Goal: Task Accomplishment & Management: Manage account settings

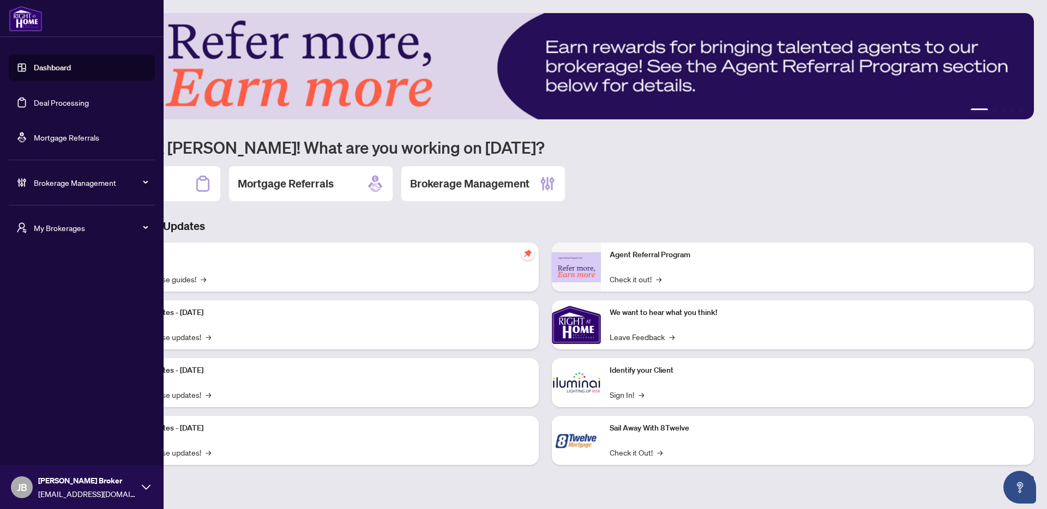
click at [105, 190] on div "Brokerage Management" at bounding box center [82, 183] width 146 height 26
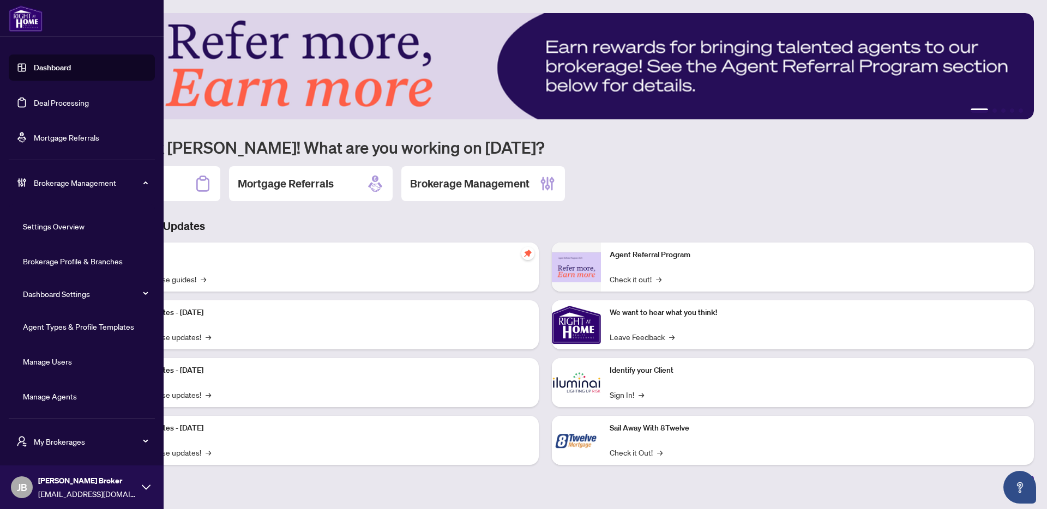
click at [89, 184] on span "Brokerage Management" at bounding box center [90, 183] width 113 height 12
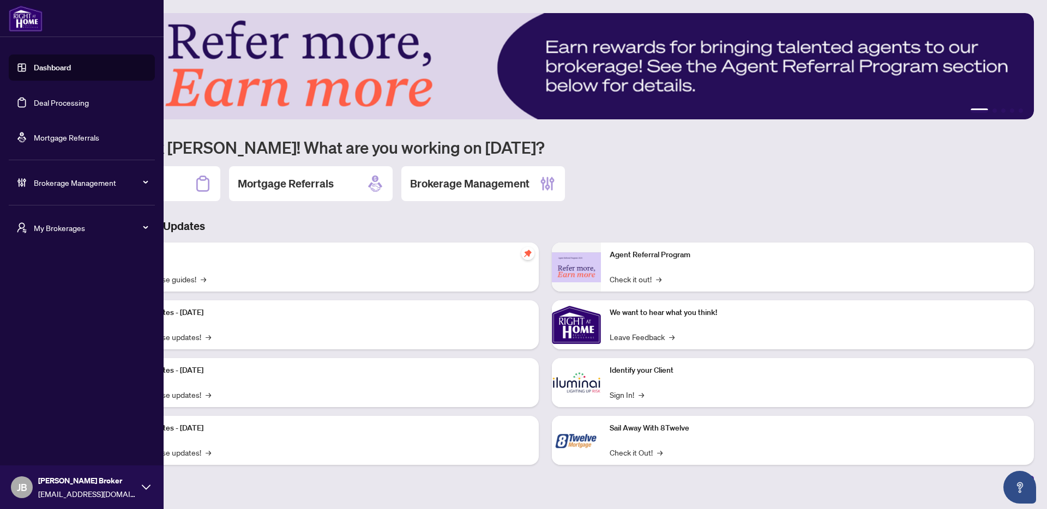
click at [61, 135] on link "Mortgage Referrals" at bounding box center [66, 137] width 65 height 10
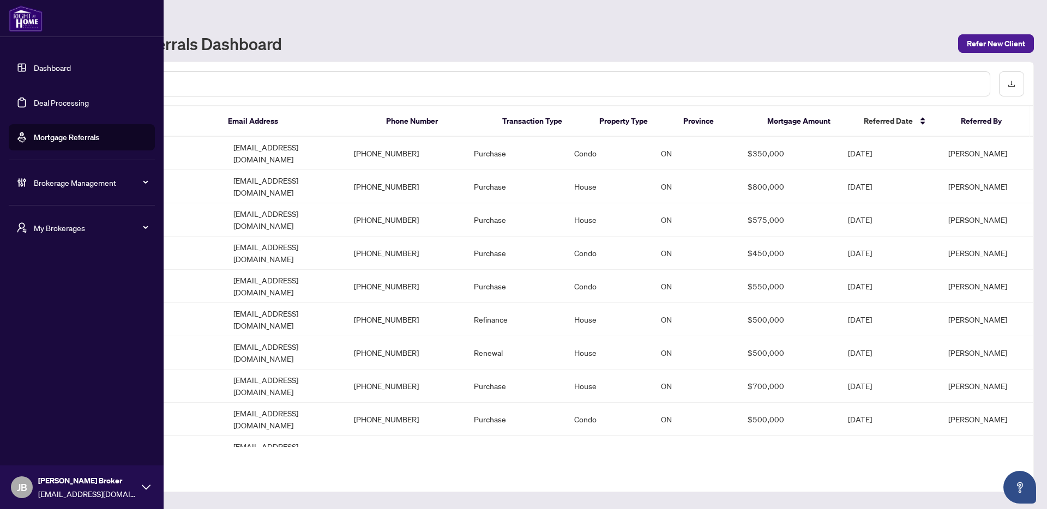
click at [60, 237] on div "My Brokerages" at bounding box center [82, 228] width 146 height 26
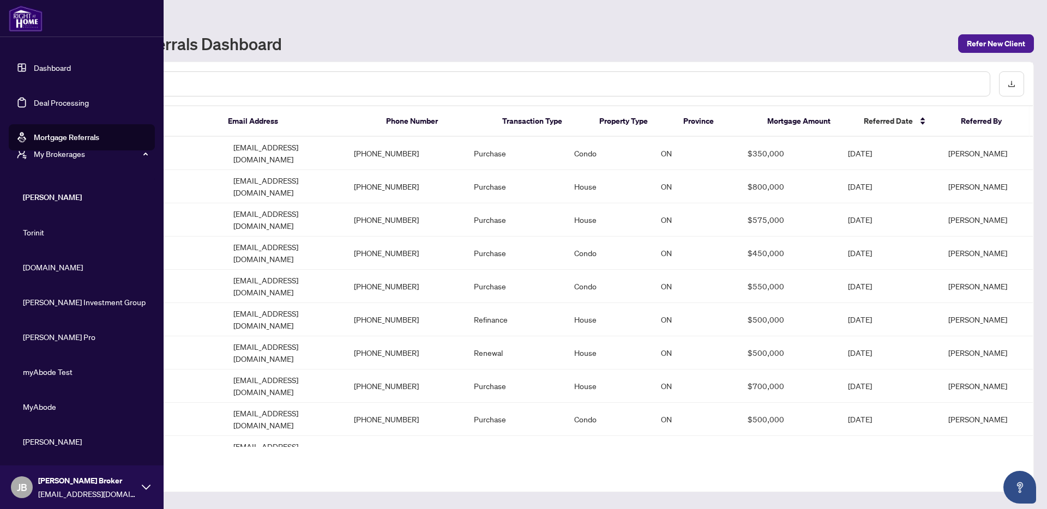
scroll to position [26, 0]
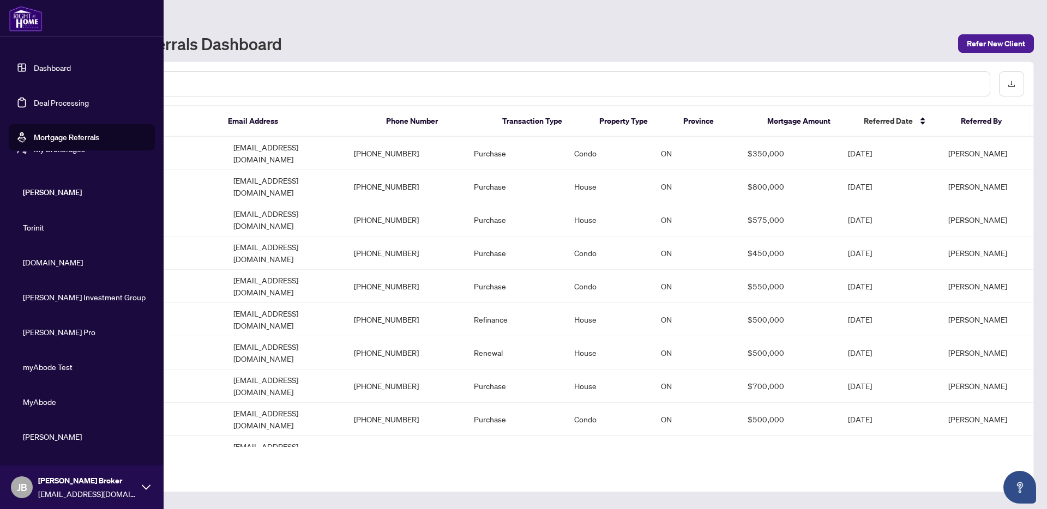
click at [36, 195] on span "RAHR" at bounding box center [85, 192] width 124 height 12
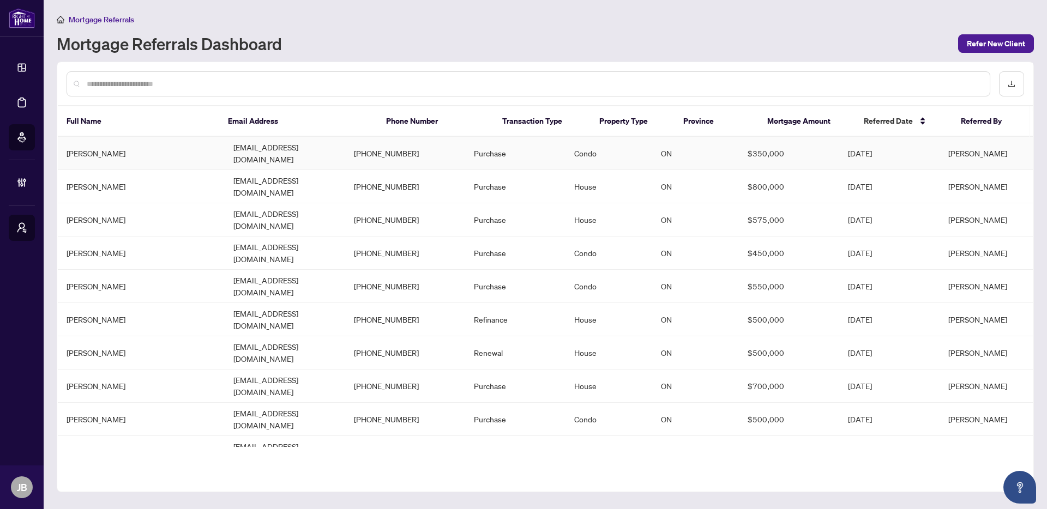
scroll to position [0, 0]
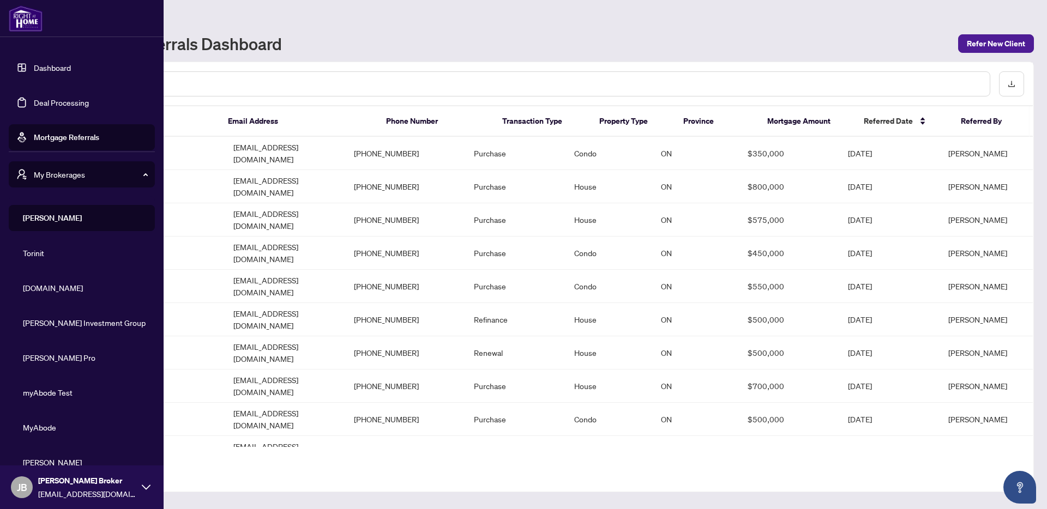
click at [70, 172] on span "My Brokerages" at bounding box center [90, 174] width 113 height 12
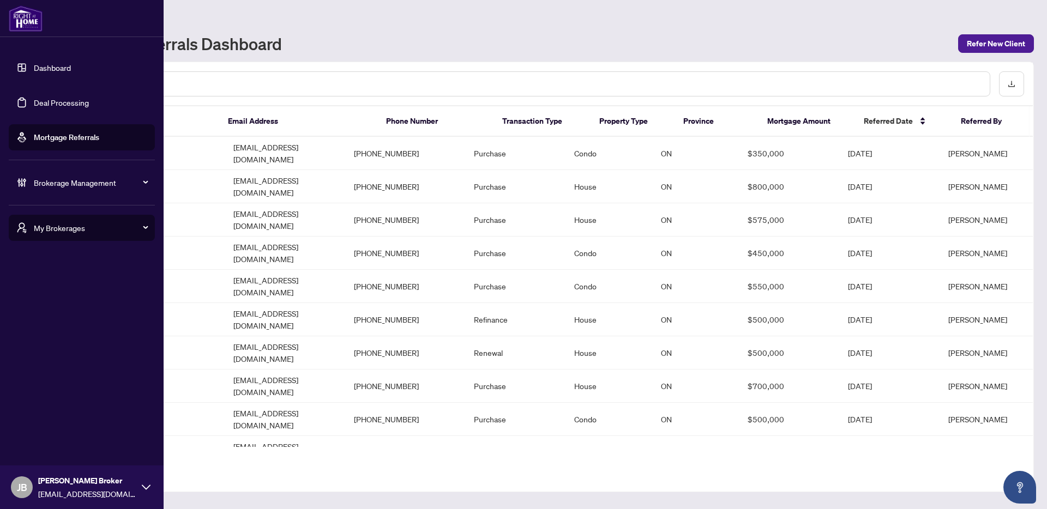
click at [70, 189] on div "Brokerage Management" at bounding box center [82, 183] width 146 height 26
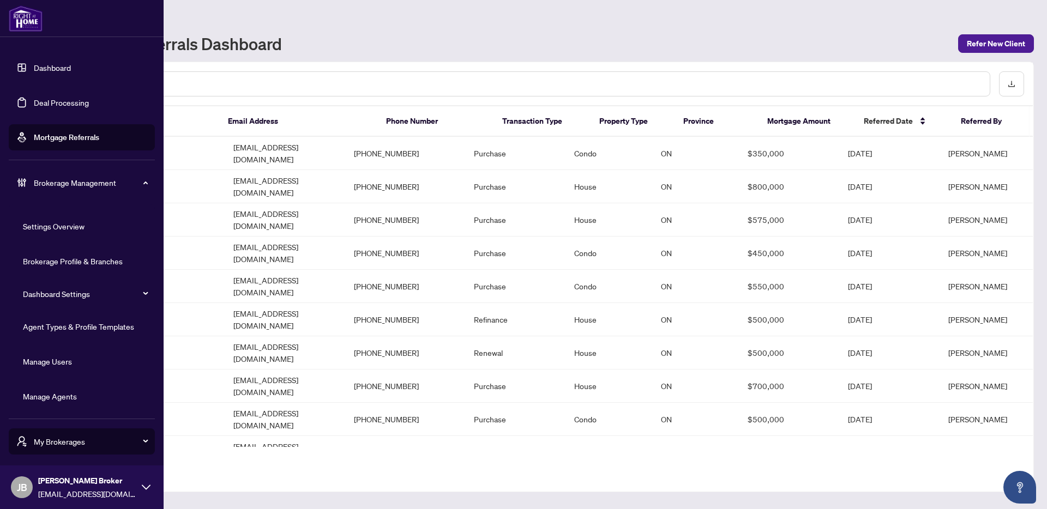
click at [70, 132] on link "Mortgage Referrals" at bounding box center [66, 137] width 65 height 10
click at [38, 63] on link "Dashboard" at bounding box center [52, 68] width 37 height 10
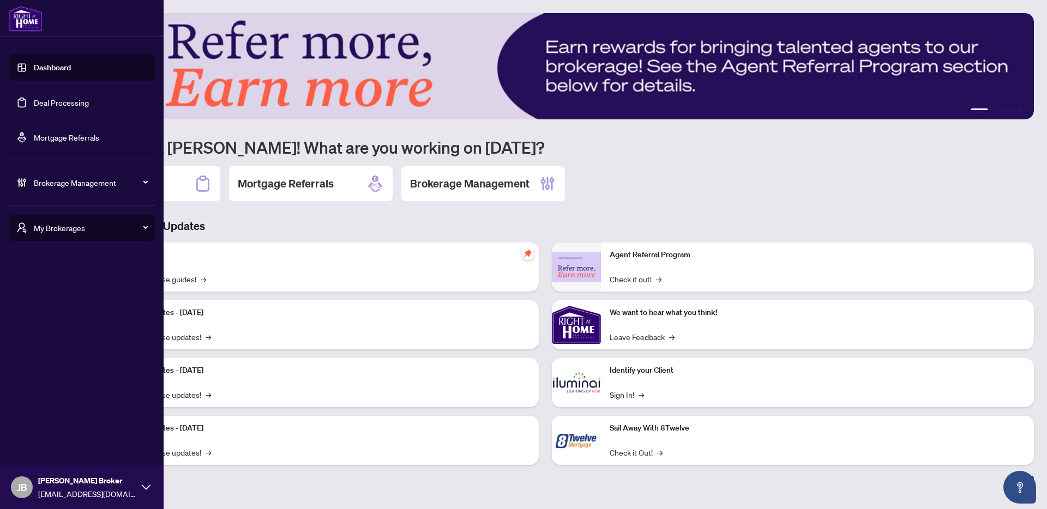
click at [121, 183] on span "Brokerage Management" at bounding box center [90, 183] width 113 height 12
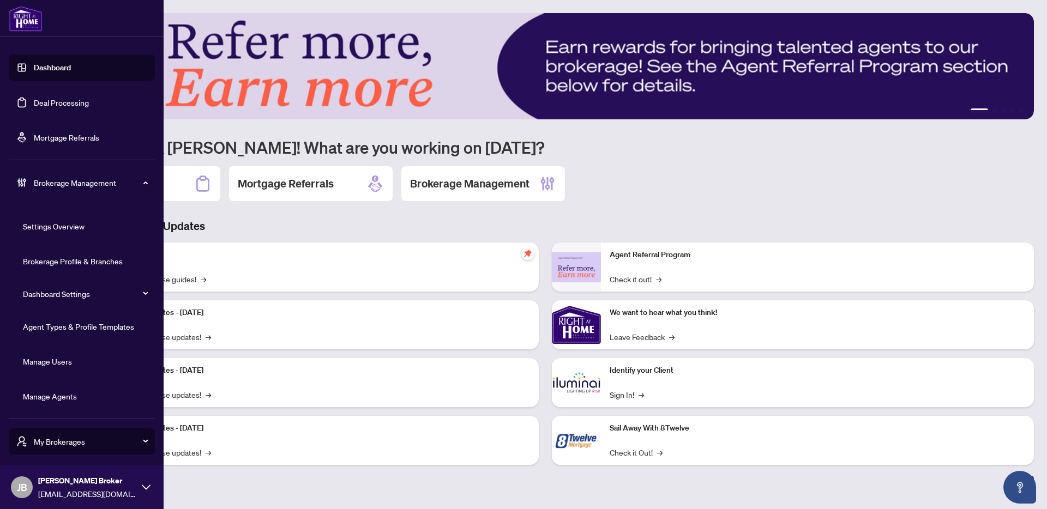
click at [66, 399] on link "Manage Agents" at bounding box center [50, 396] width 54 height 10
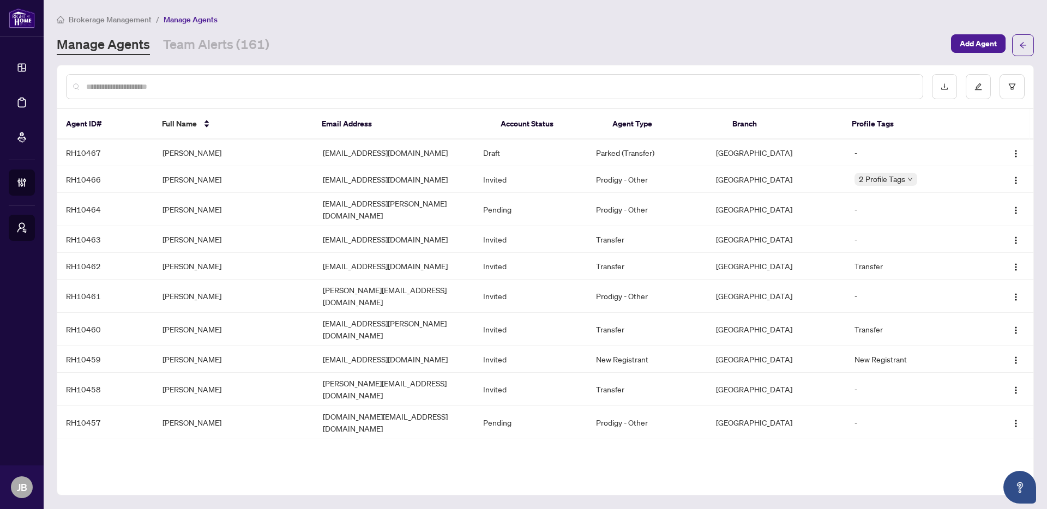
click at [299, 83] on input "text" at bounding box center [500, 87] width 828 height 12
click at [266, 185] on td "Vinod Daroch" at bounding box center [234, 179] width 160 height 27
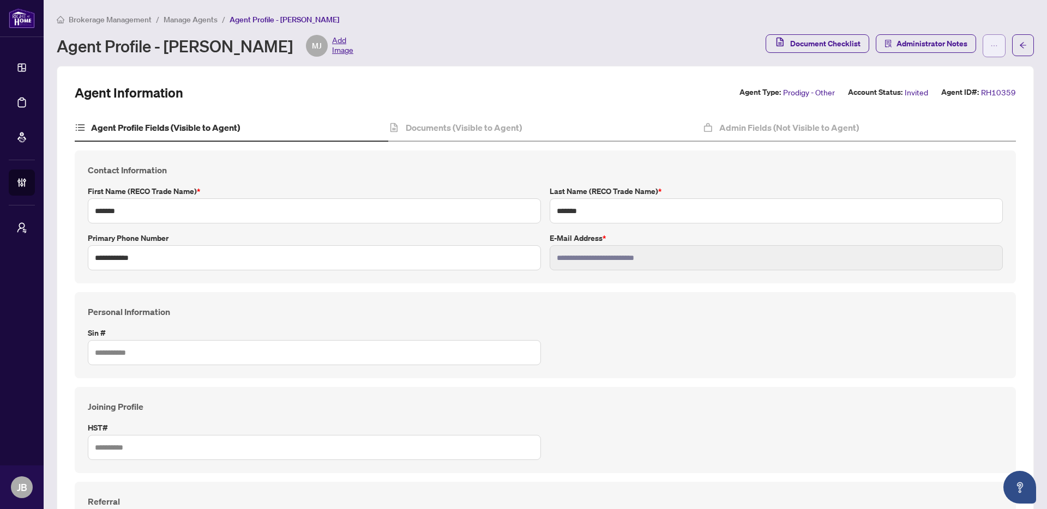
click at [989, 49] on button "button" at bounding box center [994, 45] width 23 height 23
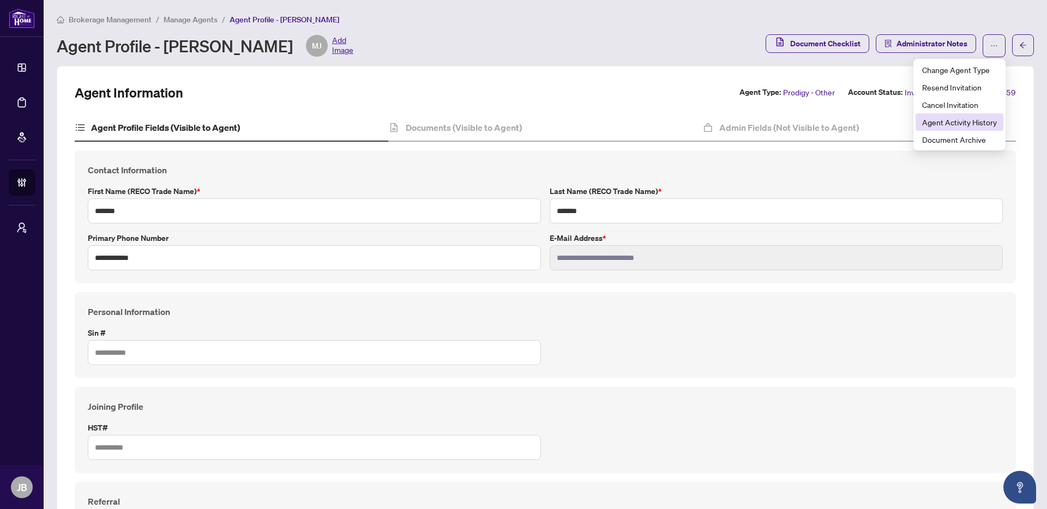
click at [967, 125] on span "Agent Activity History" at bounding box center [959, 122] width 75 height 12
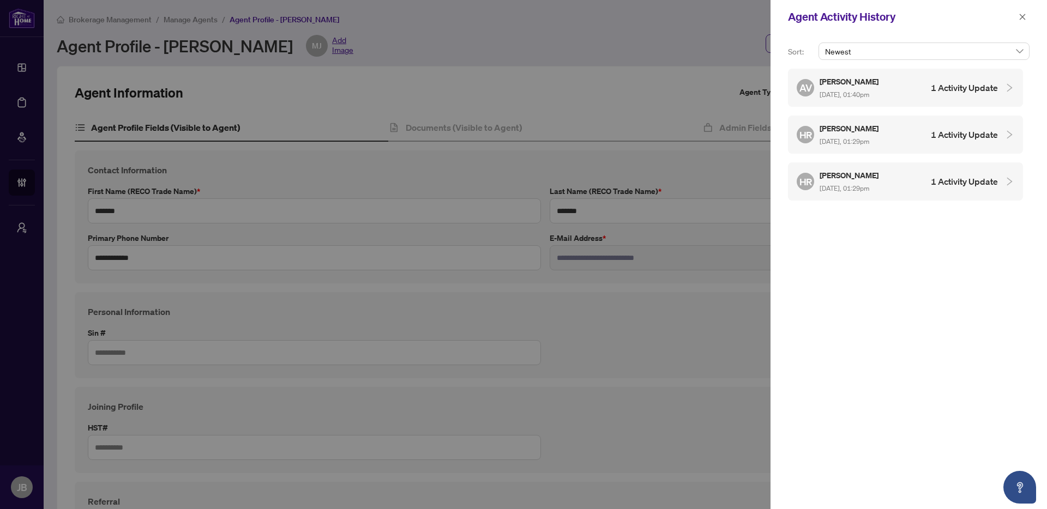
click at [987, 92] on h4 "1 Activity Update" at bounding box center [964, 87] width 67 height 13
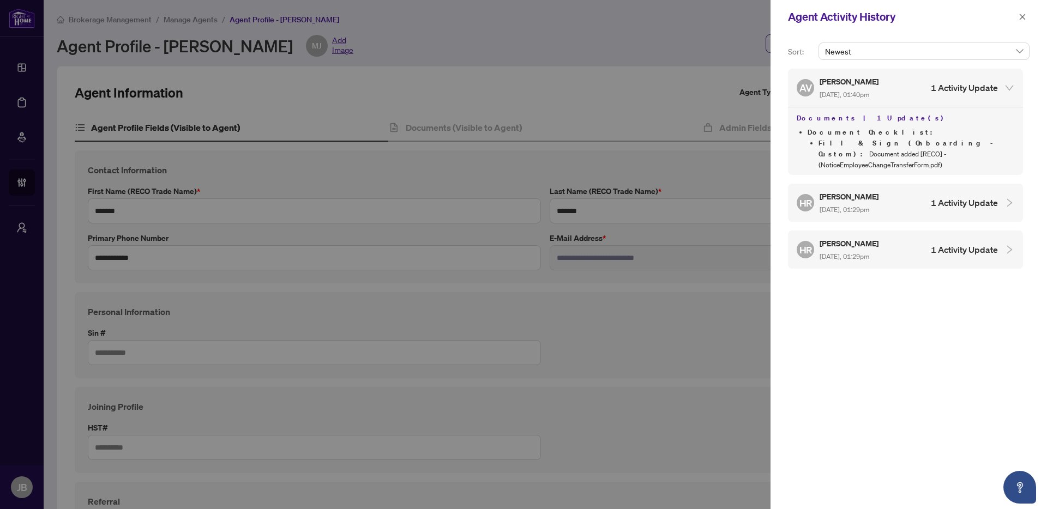
click at [981, 243] on h4 "1 Activity Update" at bounding box center [964, 249] width 67 height 13
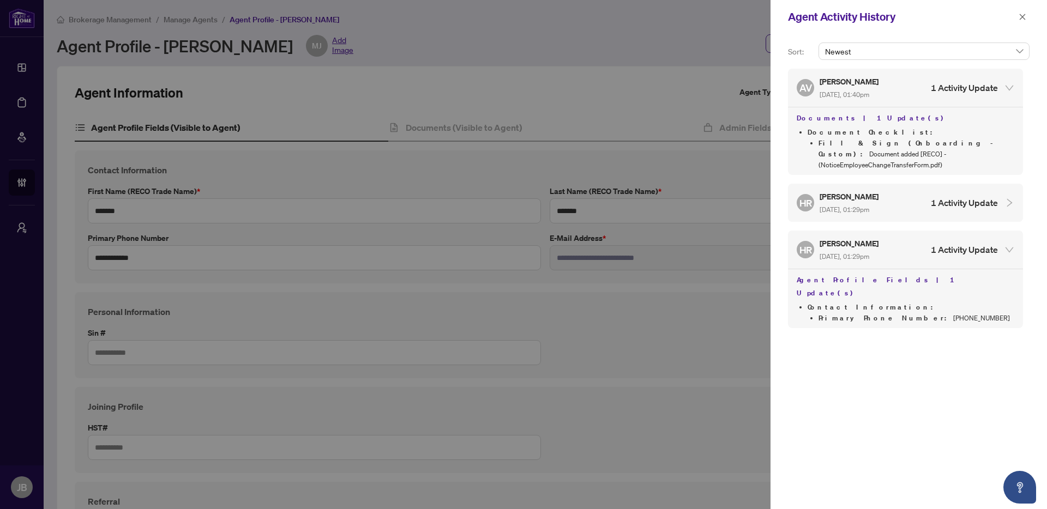
click at [984, 196] on h4 "1 Activity Update" at bounding box center [964, 202] width 67 height 13
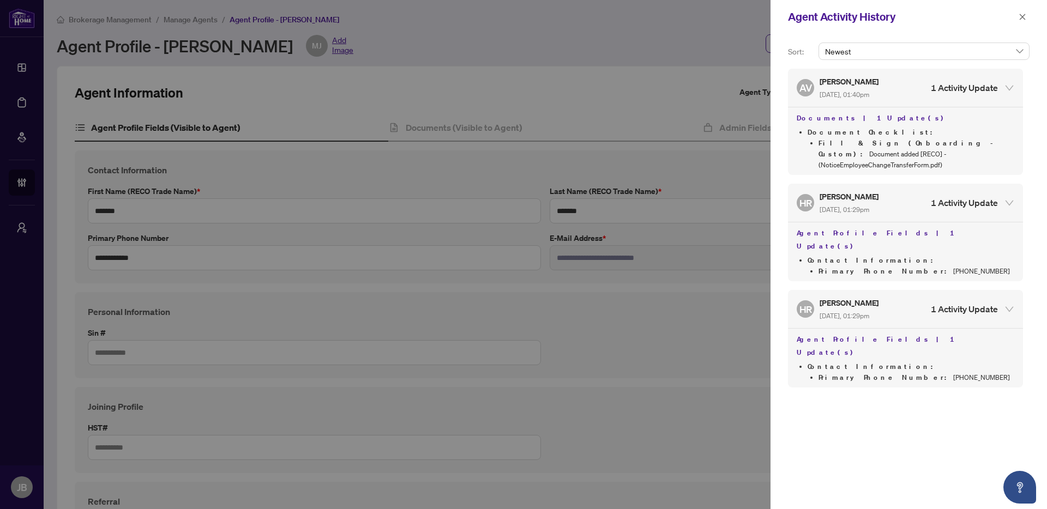
click at [428, 403] on div at bounding box center [523, 254] width 1047 height 509
click at [1024, 17] on icon "close" at bounding box center [1023, 17] width 8 height 8
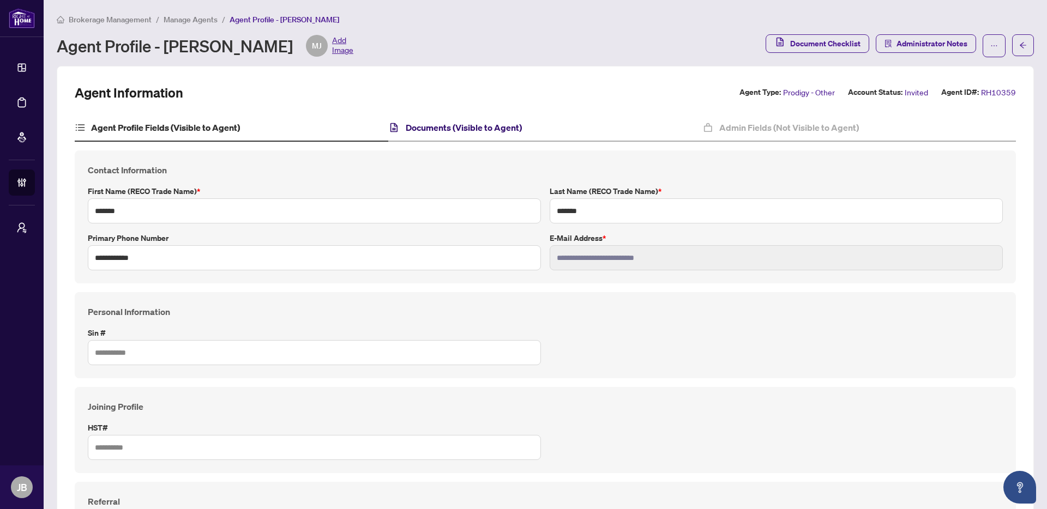
click at [445, 121] on h4 "Documents (Visible to Agent)" at bounding box center [464, 127] width 116 height 13
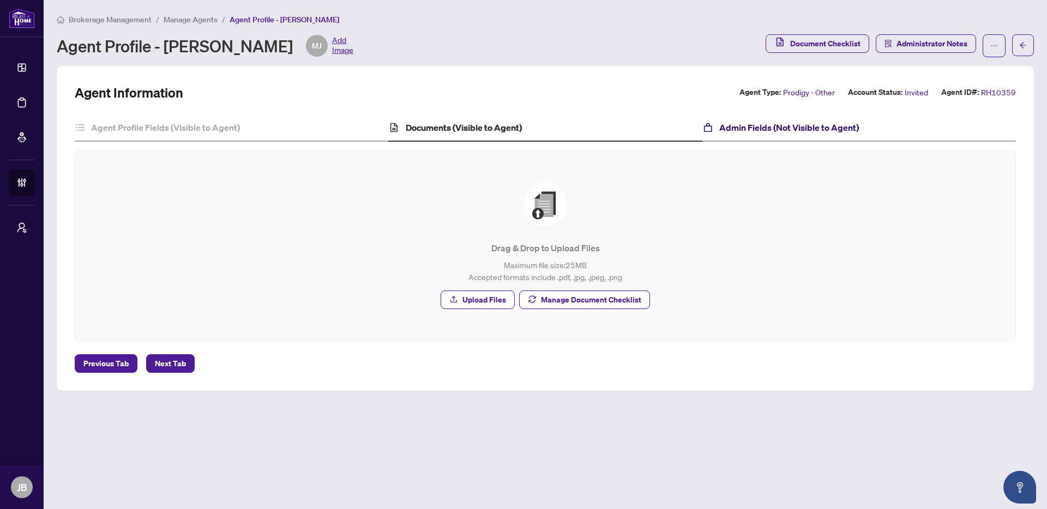
click at [773, 128] on h4 "Admin Fields (Not Visible to Agent)" at bounding box center [789, 127] width 140 height 13
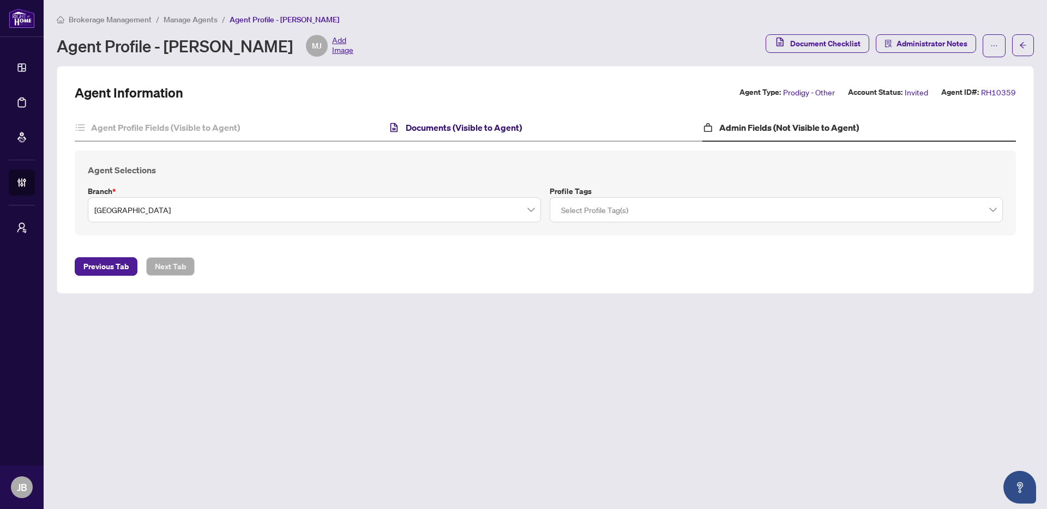
click at [443, 132] on h4 "Documents (Visible to Agent)" at bounding box center [464, 127] width 116 height 13
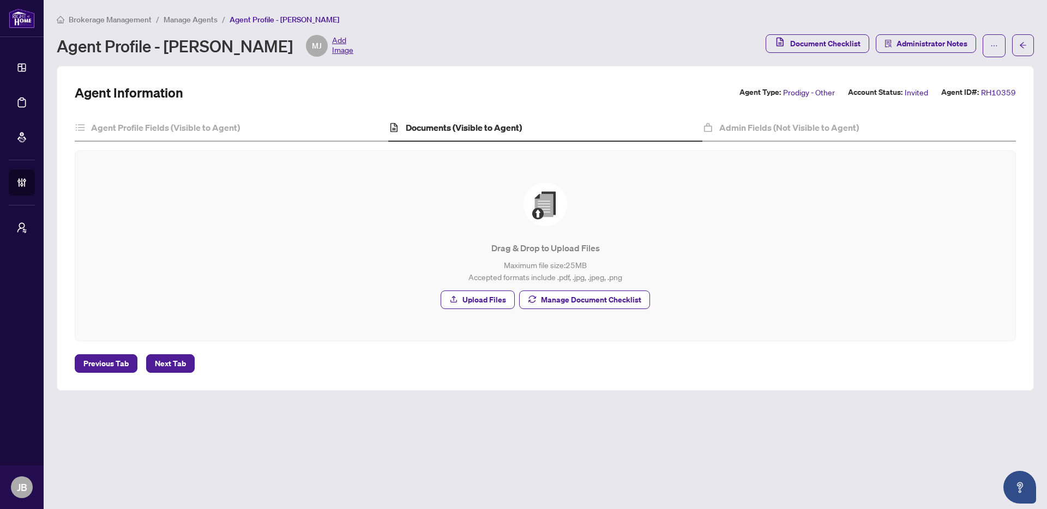
drag, startPoint x: 169, startPoint y: 47, endPoint x: 287, endPoint y: 46, distance: 117.8
click at [287, 46] on div "Agent Profile - Michael Janczak MJ Add Image" at bounding box center [205, 46] width 297 height 22
copy div "Michael Janczak"
click at [149, 133] on h4 "Agent Profile Fields (Visible to Agent)" at bounding box center [165, 127] width 149 height 13
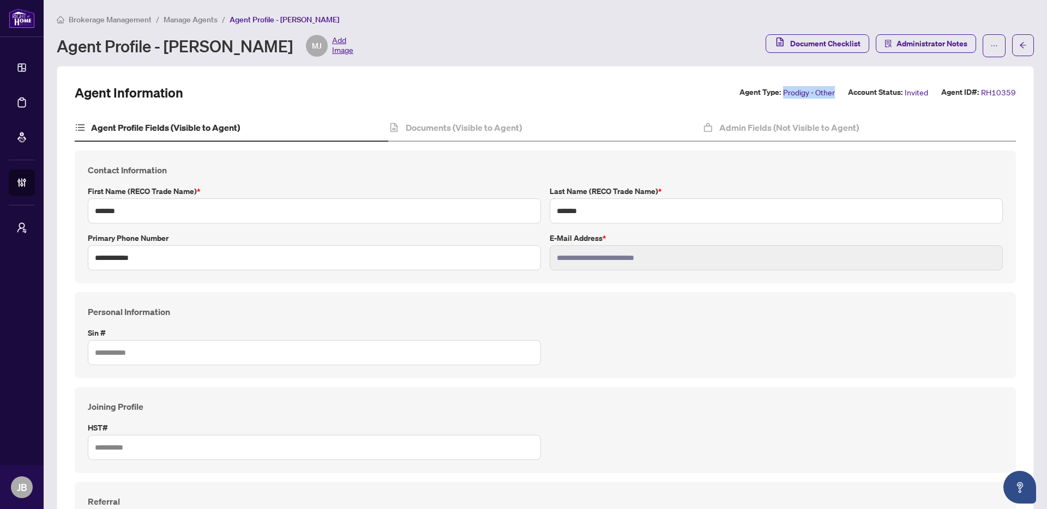
drag, startPoint x: 842, startPoint y: 93, endPoint x: 786, endPoint y: 93, distance: 55.6
click at [786, 93] on div "Agent Type: Prodigy - Other Account Status: Invited Agent ID#: RH10359" at bounding box center [877, 92] width 276 height 13
copy span "Prodigy - Other"
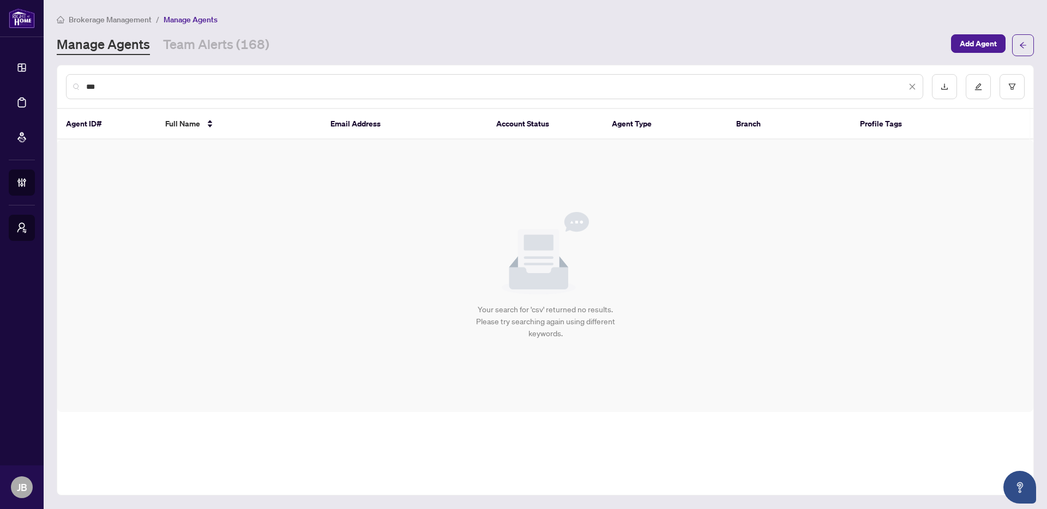
click at [113, 52] on link "Manage Agents" at bounding box center [103, 45] width 93 height 20
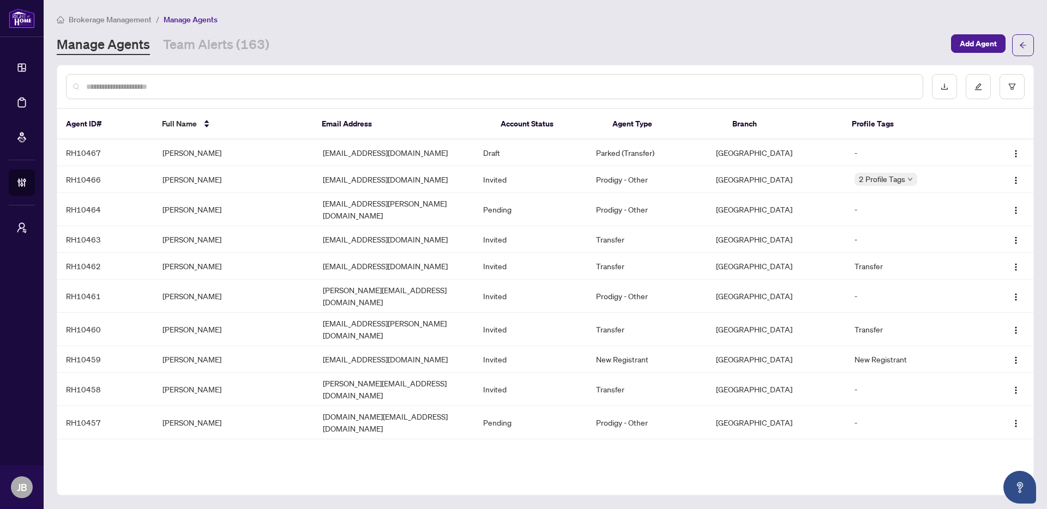
click at [134, 91] on input "text" at bounding box center [500, 87] width 828 height 12
click at [182, 147] on td "Baldip Gill" at bounding box center [234, 153] width 160 height 27
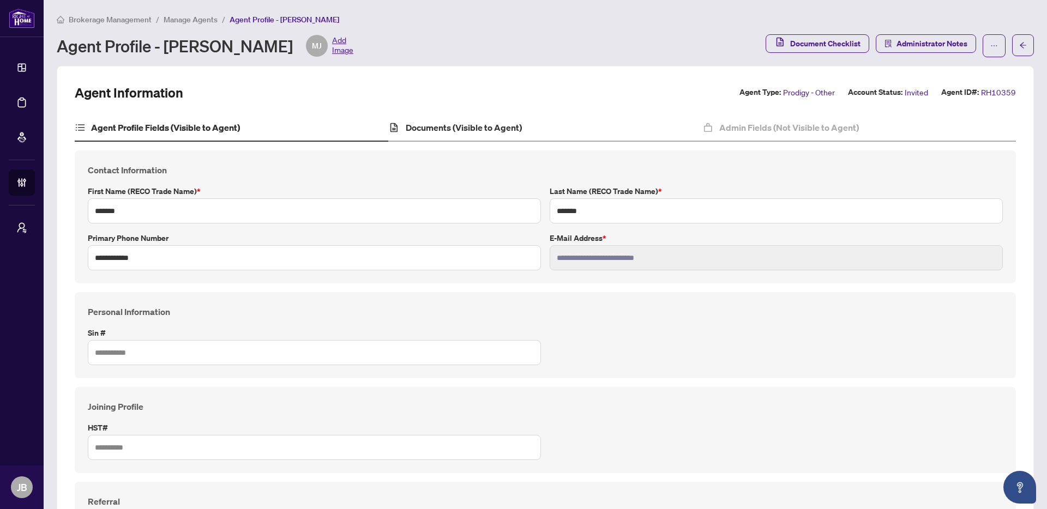
click at [427, 115] on div "Documents (Visible to Agent)" at bounding box center [545, 128] width 314 height 27
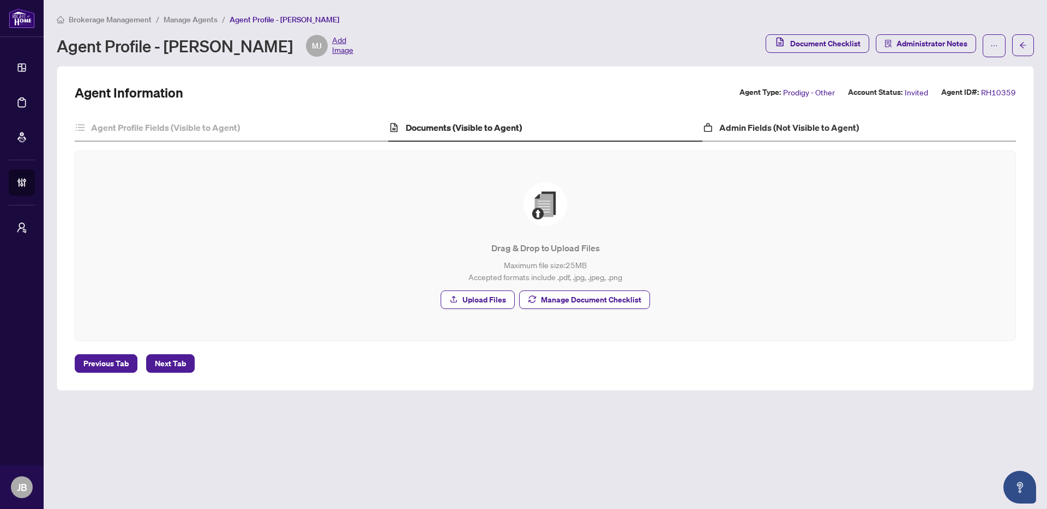
click at [733, 135] on div "Admin Fields (Not Visible to Agent)" at bounding box center [859, 128] width 314 height 27
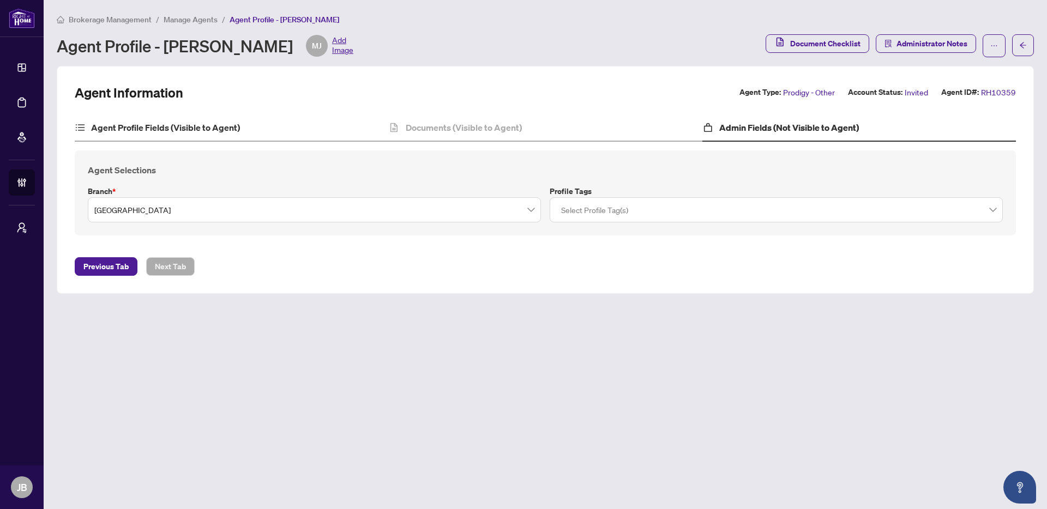
click at [153, 136] on div "Agent Profile Fields (Visible to Agent)" at bounding box center [232, 128] width 314 height 27
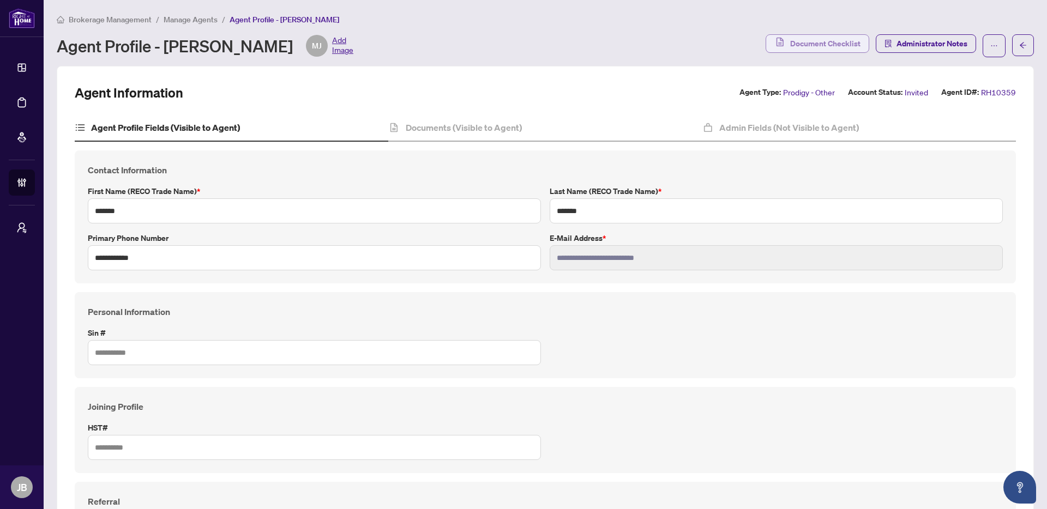
click at [784, 44] on icon "button" at bounding box center [779, 41] width 7 height 9
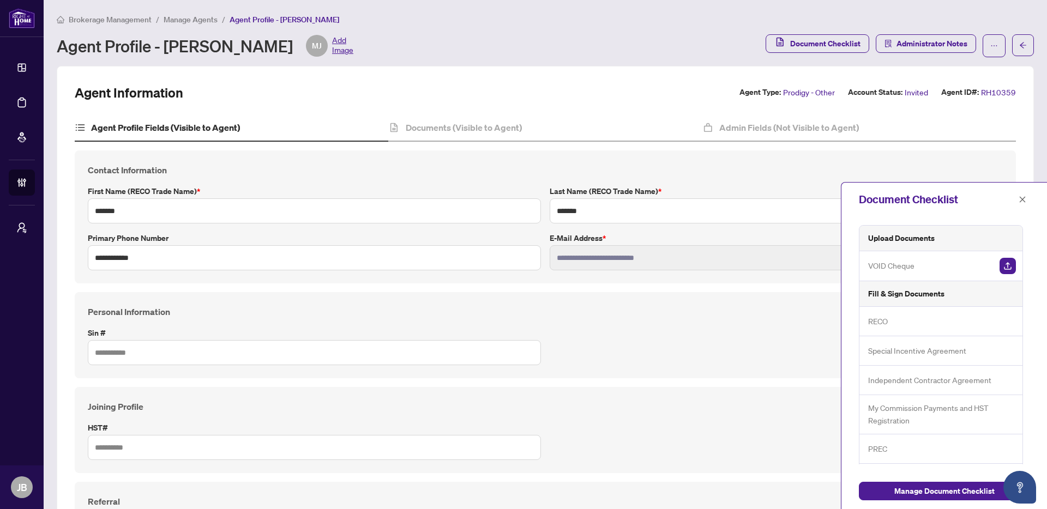
click at [891, 322] on div "RECO" at bounding box center [940, 321] width 163 height 29
click at [877, 322] on span "RECO" at bounding box center [878, 321] width 20 height 13
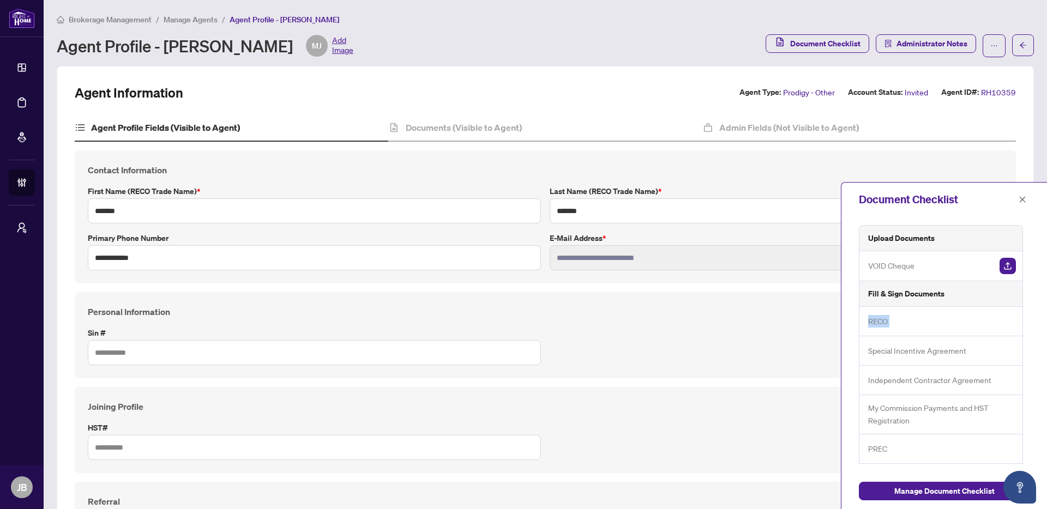
scroll to position [29, 0]
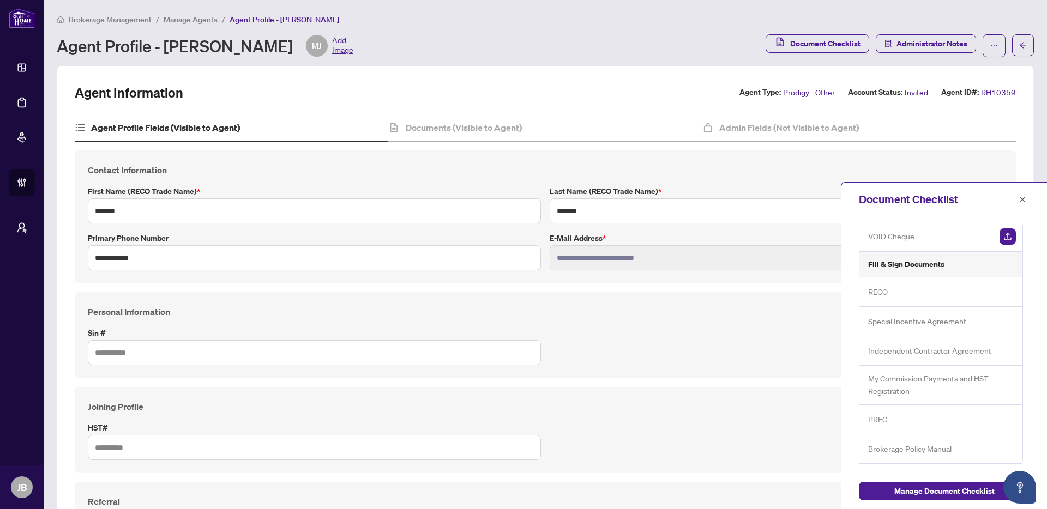
click at [893, 318] on span "Special Incentive Agreement" at bounding box center [917, 321] width 98 height 13
click at [988, 45] on button "button" at bounding box center [994, 45] width 23 height 23
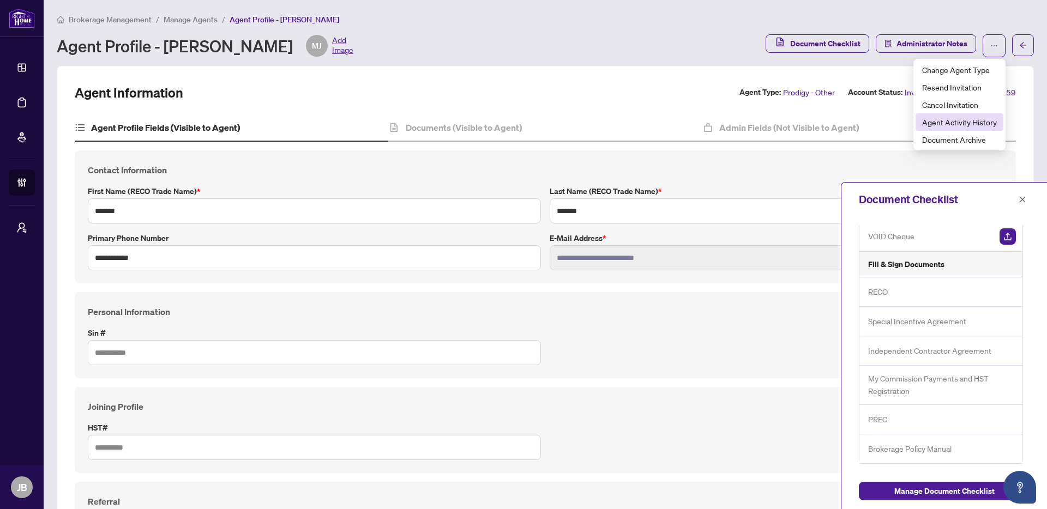
click at [955, 126] on span "Agent Activity History" at bounding box center [959, 122] width 75 height 12
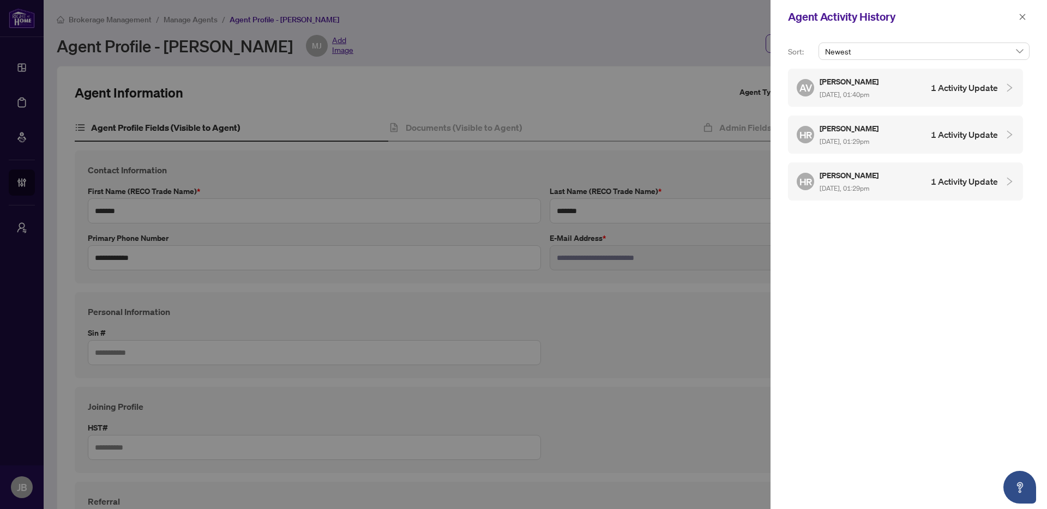
click at [995, 93] on h4 "1 Activity Update" at bounding box center [964, 87] width 67 height 13
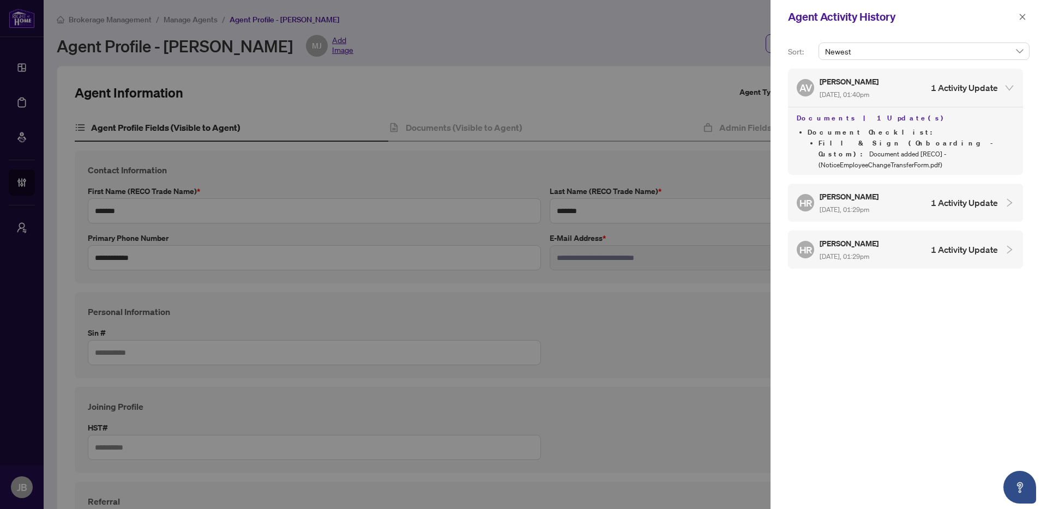
click at [849, 140] on span "Fill & Sign (Onboarding - Custom) :" at bounding box center [912, 148] width 189 height 20
copy div "Fill & Sign (Onboarding - Custom) : Document added [RECO] - (NoticeEmployeeChan…"
click at [1025, 11] on span "button" at bounding box center [1023, 16] width 8 height 17
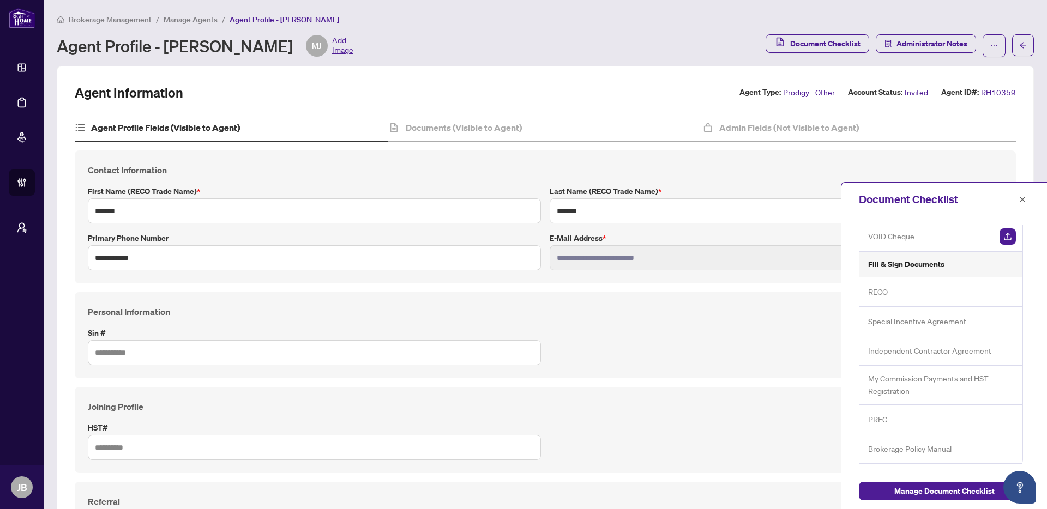
click at [926, 311] on div "Special Incentive Agreement" at bounding box center [940, 321] width 163 height 29
click at [935, 355] on span "Independent Contractor Agreement" at bounding box center [929, 351] width 123 height 13
click at [943, 494] on span "Manage Document Checklist" at bounding box center [944, 491] width 100 height 17
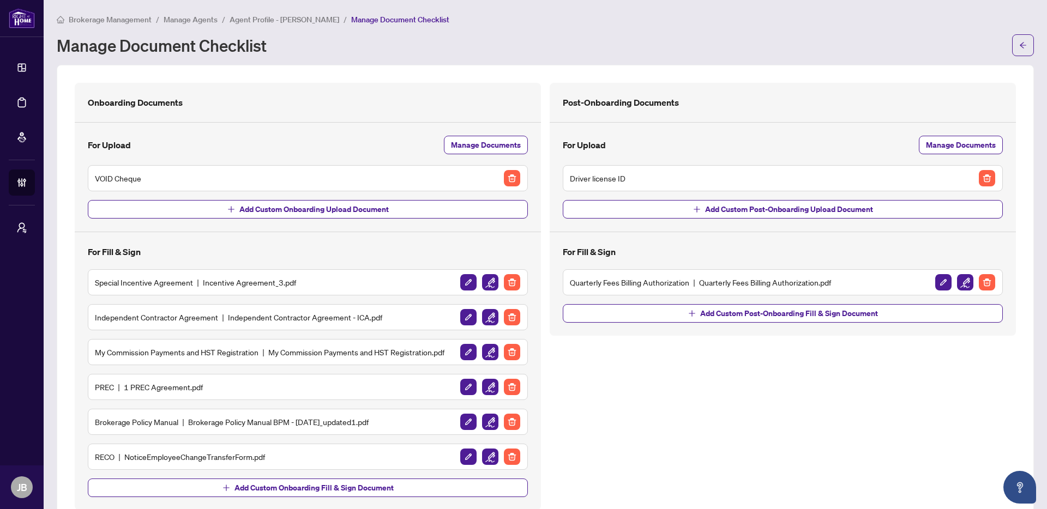
scroll to position [32, 0]
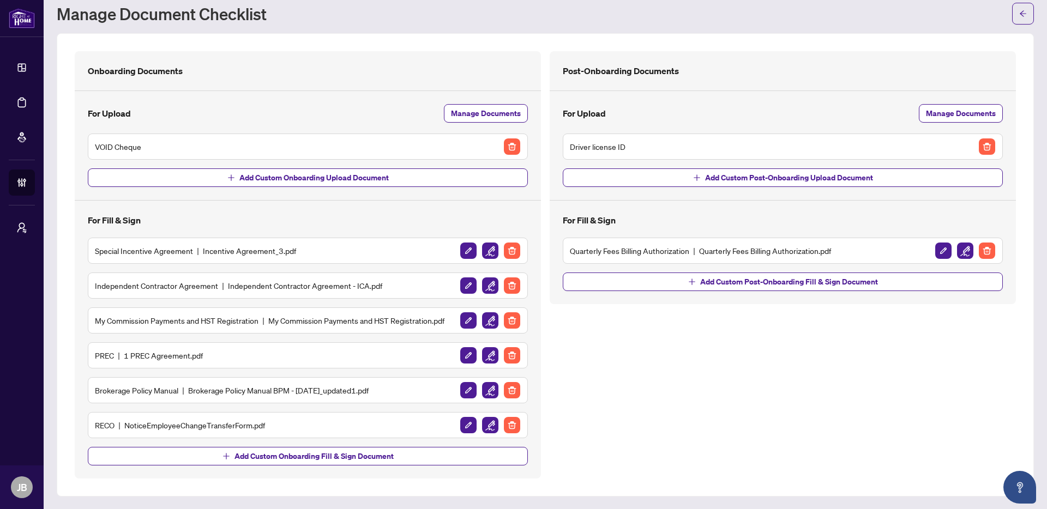
click at [215, 251] on h5 "Special Incentive Agreement Incentive Agreement_3.pdf" at bounding box center [195, 251] width 201 height 12
click at [466, 428] on img "button" at bounding box center [468, 425] width 16 height 16
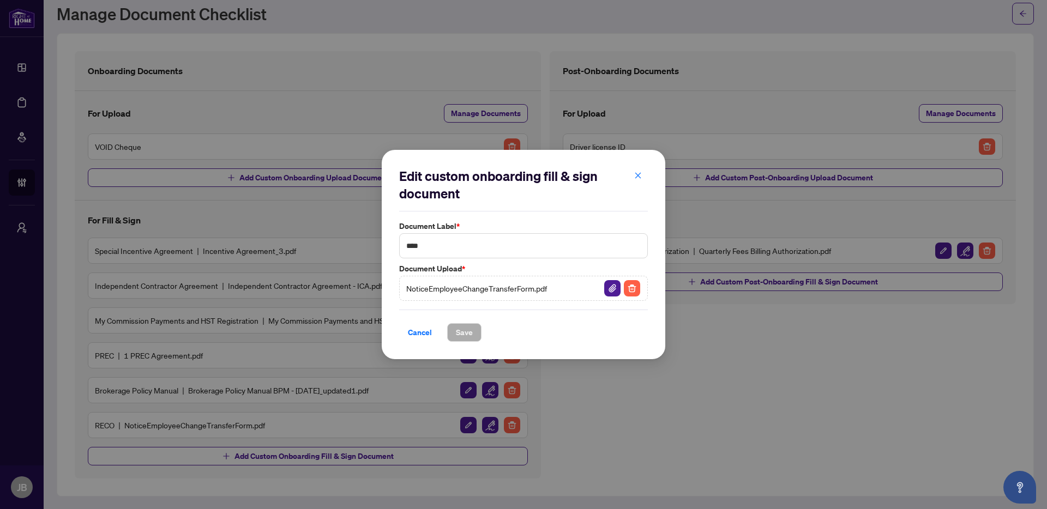
click at [512, 288] on span "NoticeEmployeeChangeTransferForm.pdf" at bounding box center [476, 288] width 141 height 12
click at [409, 330] on span "Cancel" at bounding box center [420, 332] width 24 height 17
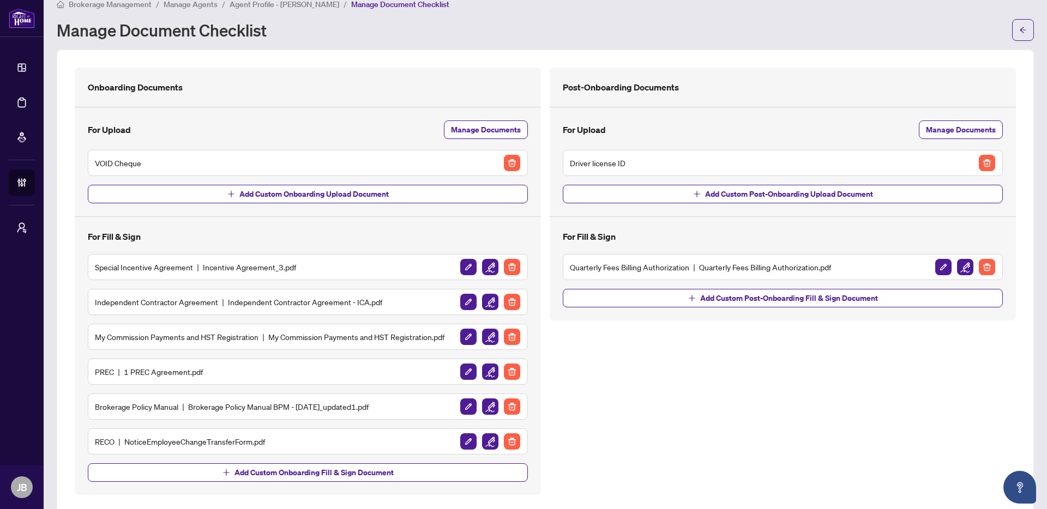
scroll to position [0, 0]
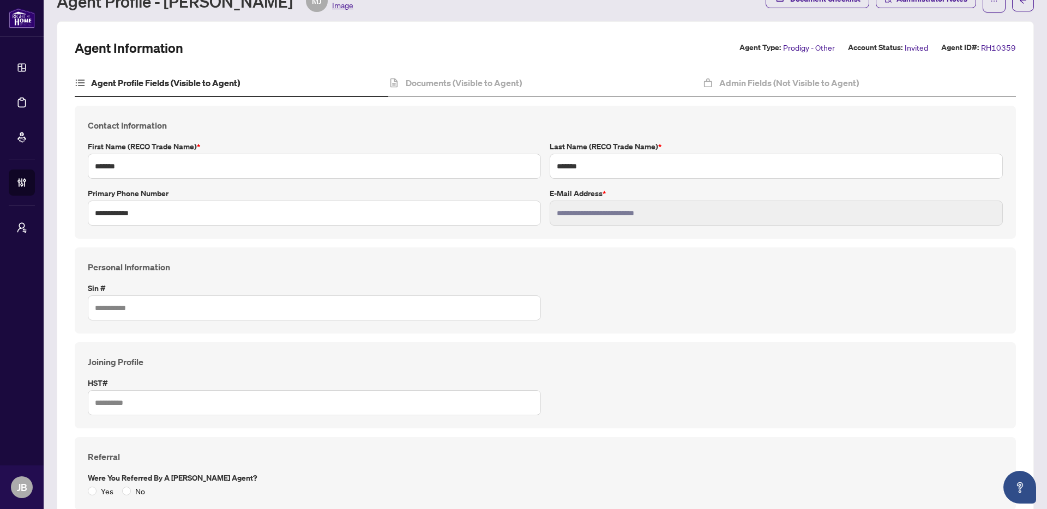
scroll to position [120, 0]
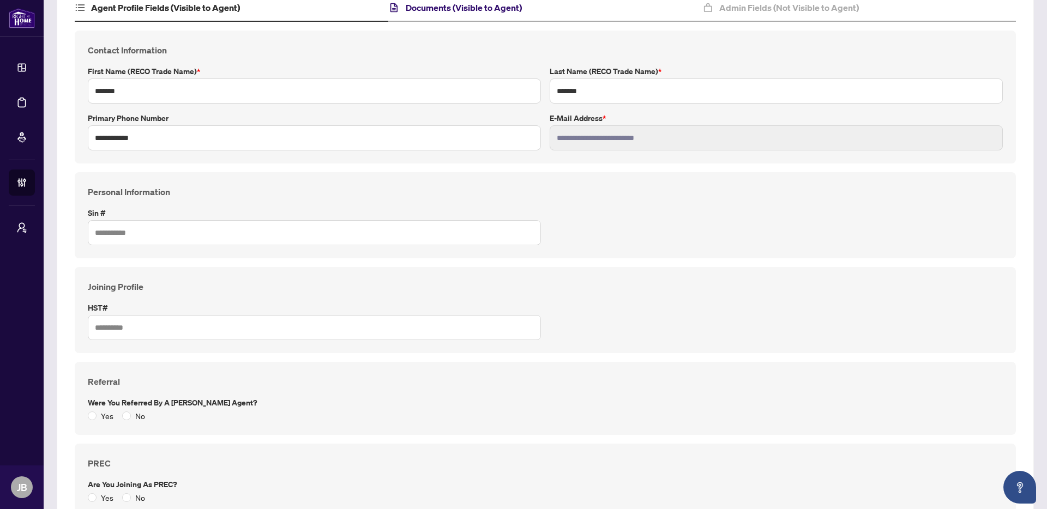
click at [463, 8] on h4 "Documents (Visible to Agent)" at bounding box center [464, 7] width 116 height 13
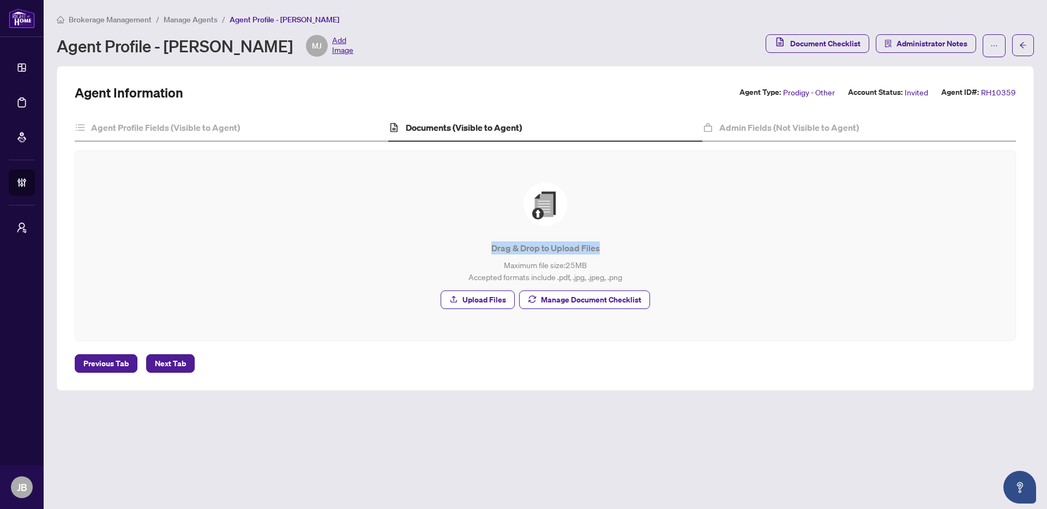
drag, startPoint x: 484, startPoint y: 248, endPoint x: 727, endPoint y: 250, distance: 243.2
click at [727, 250] on p "Drag & Drop to Upload Files" at bounding box center [545, 248] width 896 height 13
click at [735, 133] on h4 "Admin Fields (Not Visible to Agent)" at bounding box center [789, 127] width 140 height 13
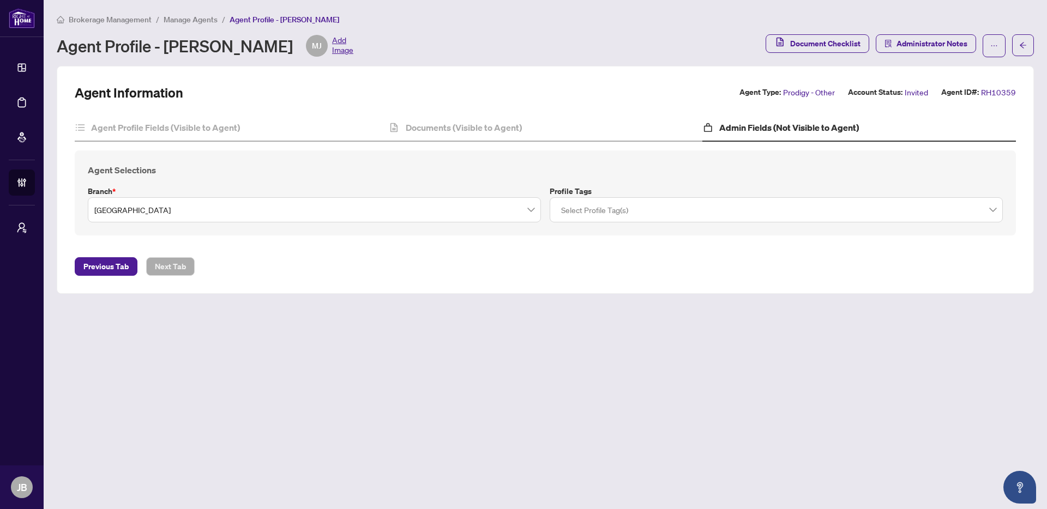
click at [642, 209] on div at bounding box center [776, 210] width 439 height 20
click at [262, 132] on div "Agent Profile Fields (Visible to Agent)" at bounding box center [232, 128] width 314 height 27
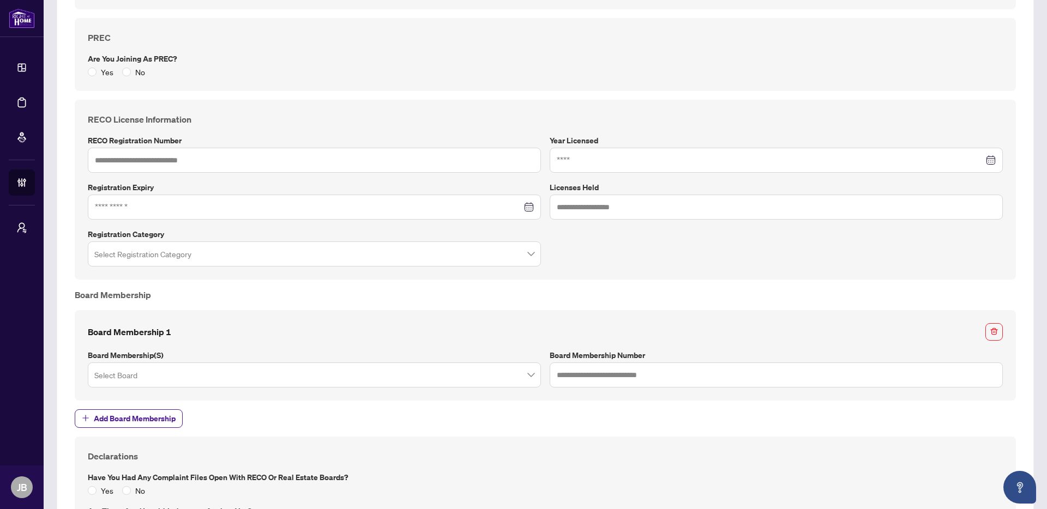
scroll to position [676, 0]
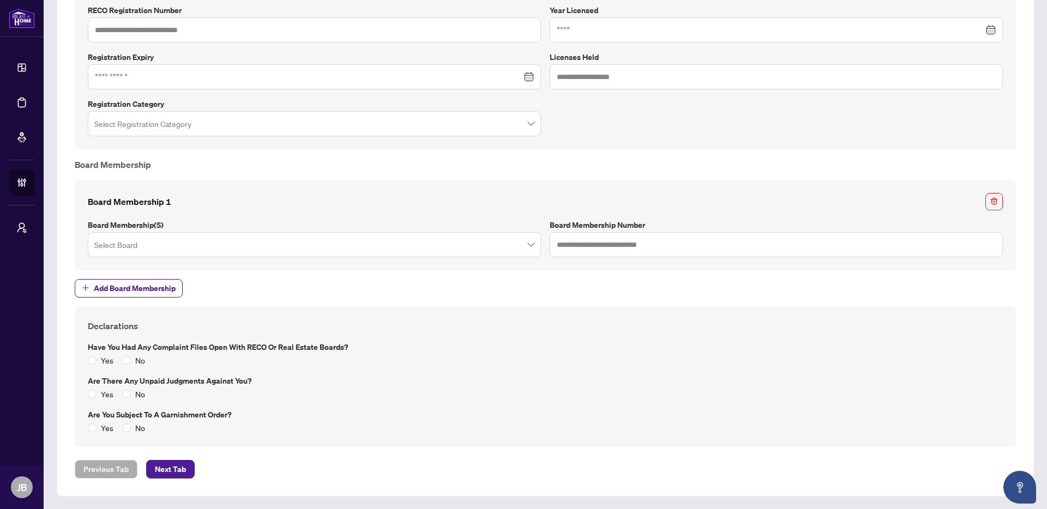
click at [456, 290] on span "Add Board Membership" at bounding box center [545, 288] width 941 height 19
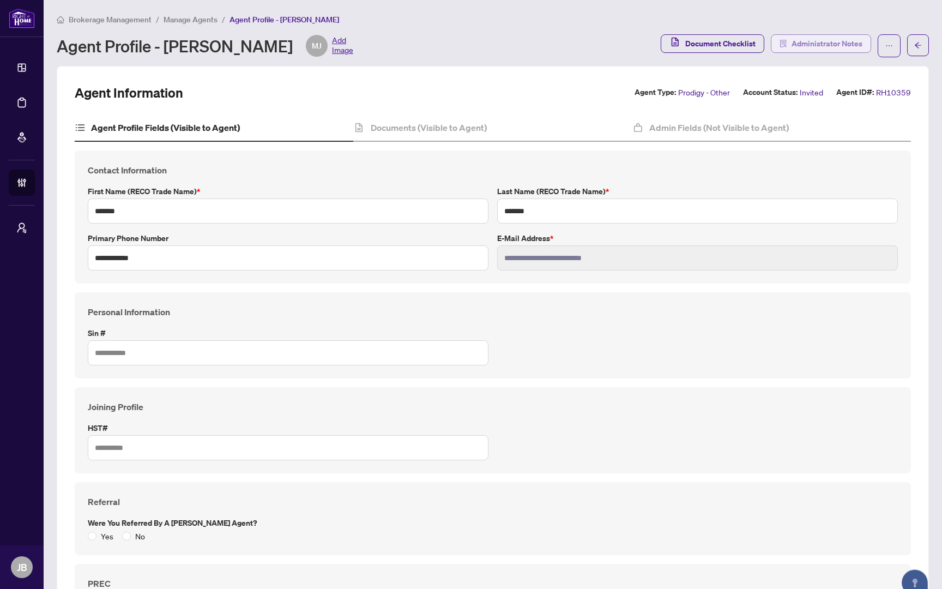
click at [839, 49] on span "Administrator Notes" at bounding box center [827, 43] width 71 height 17
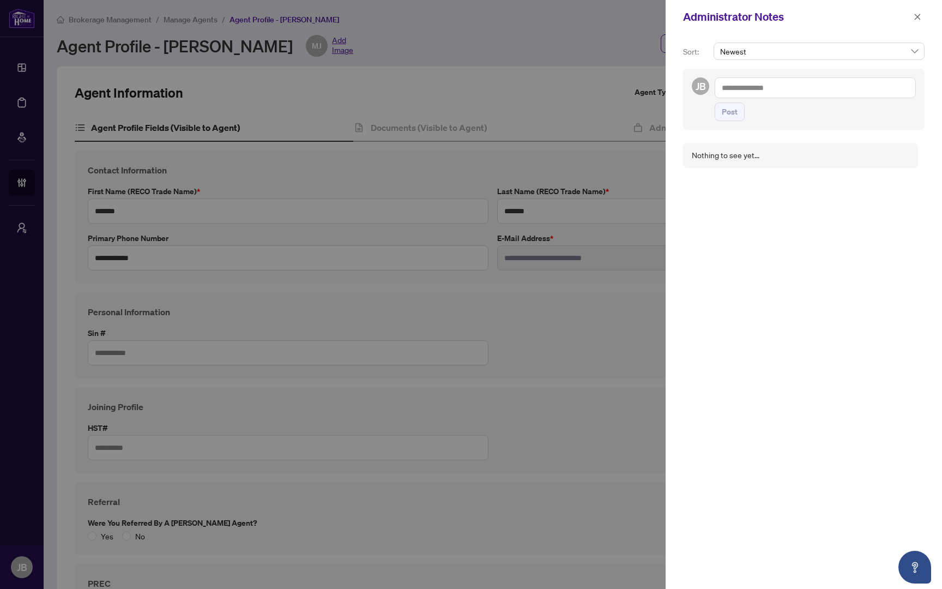
click at [650, 114] on div at bounding box center [471, 294] width 942 height 589
click at [914, 16] on icon "close" at bounding box center [918, 17] width 8 height 8
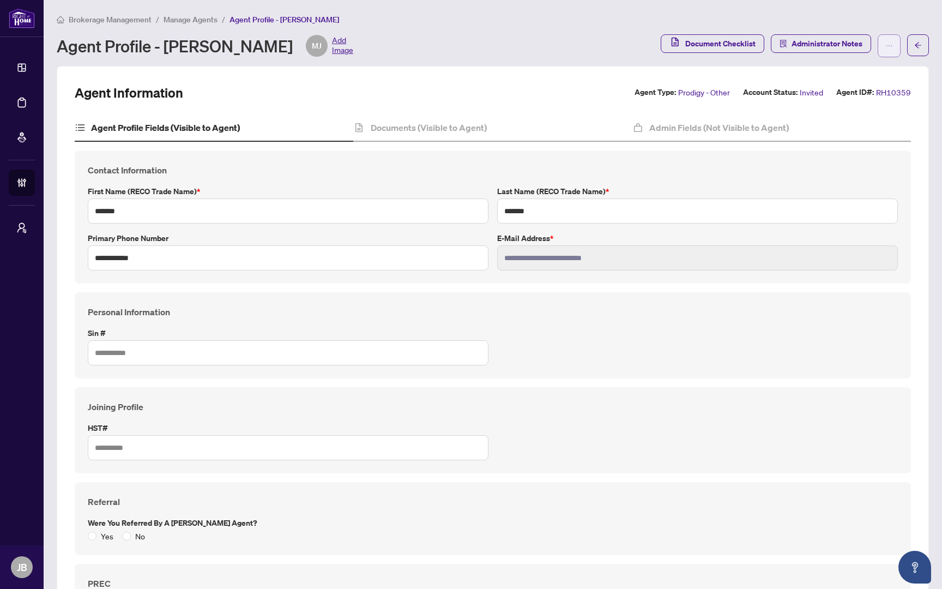
click at [882, 50] on button "button" at bounding box center [889, 45] width 23 height 23
click at [852, 121] on span "Agent Activity History" at bounding box center [854, 122] width 75 height 12
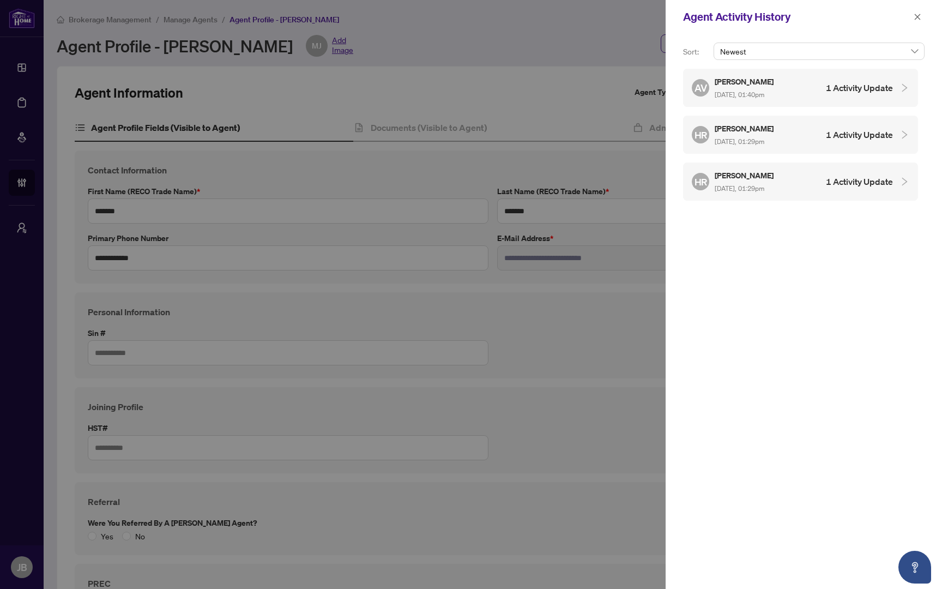
click at [751, 91] on span "[DATE], 01:40pm" at bounding box center [740, 95] width 50 height 8
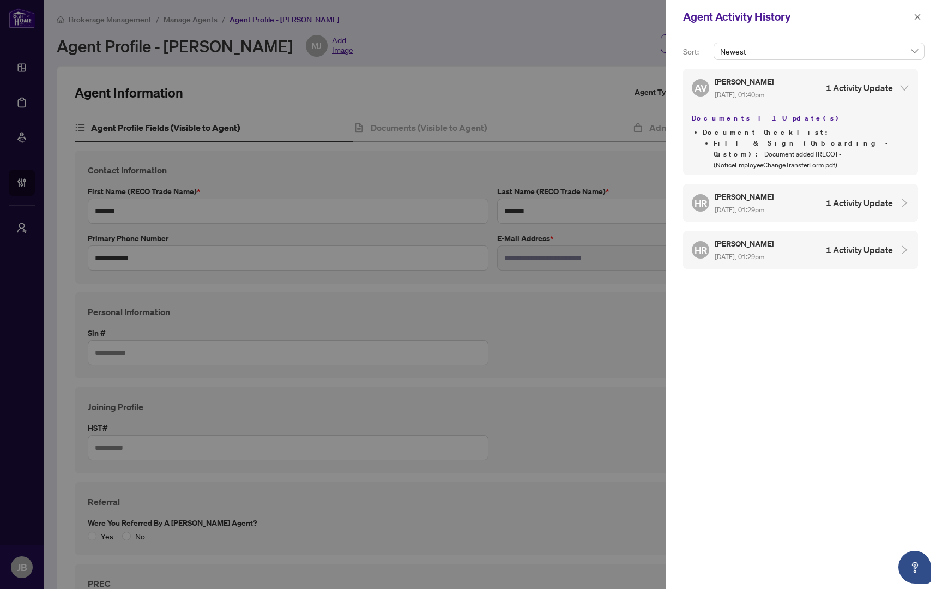
click at [262, 293] on div at bounding box center [471, 294] width 942 height 589
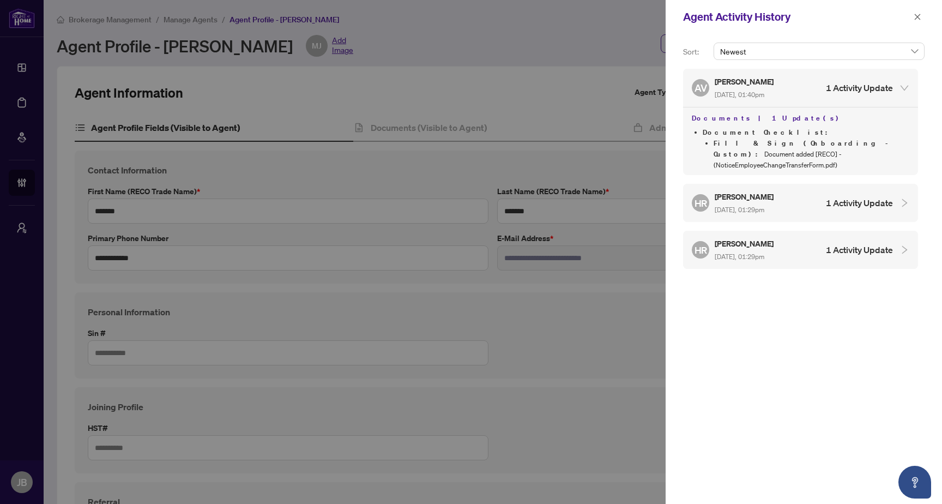
click at [32, 353] on div at bounding box center [471, 252] width 942 height 504
click at [350, 254] on div at bounding box center [471, 252] width 942 height 504
